Goal: Browse casually

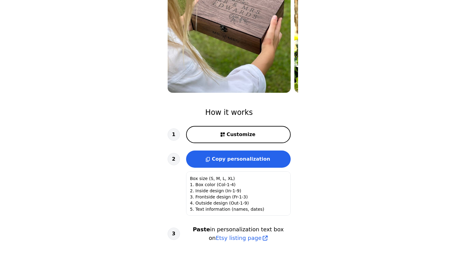
scroll to position [143, 0]
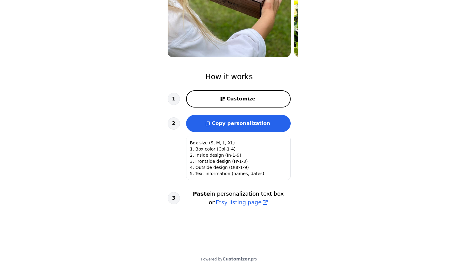
click at [345, 147] on main "Customize Wooden Memory Box Personalized gift How it works 1 Customize 2 Copy p…" at bounding box center [229, 66] width 458 height 418
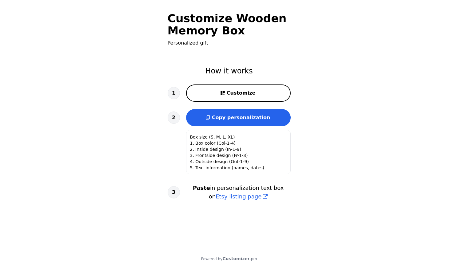
click at [382, 113] on main "Customize Wooden Memory Box Personalized gift How it works 1 Customize 2 Copy p…" at bounding box center [229, 137] width 458 height 274
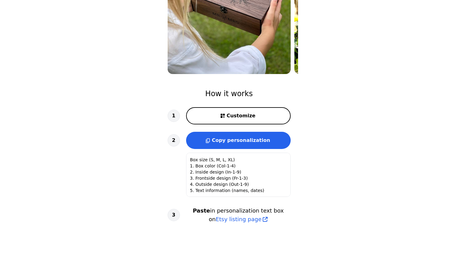
scroll to position [127, 0]
